Goal: Find specific page/section: Find specific page/section

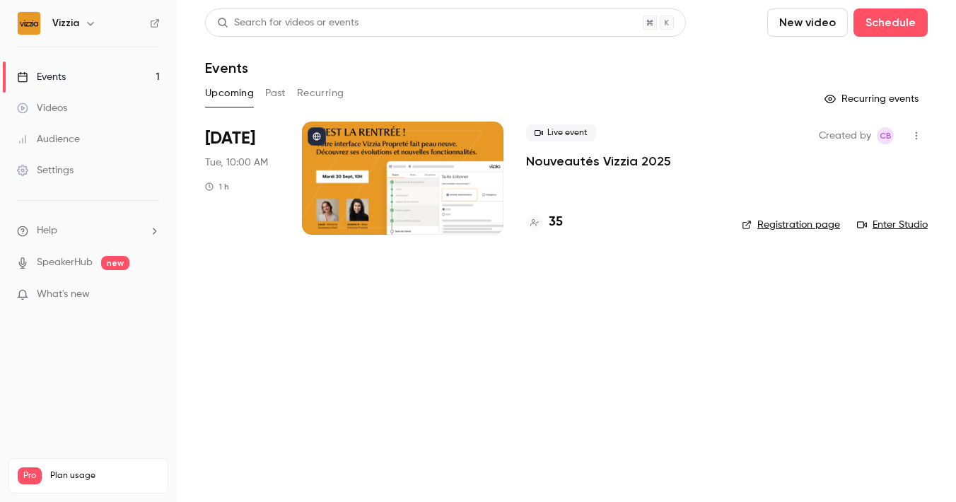
click at [489, 158] on div at bounding box center [403, 178] width 202 height 113
